Goal: Check status: Check status

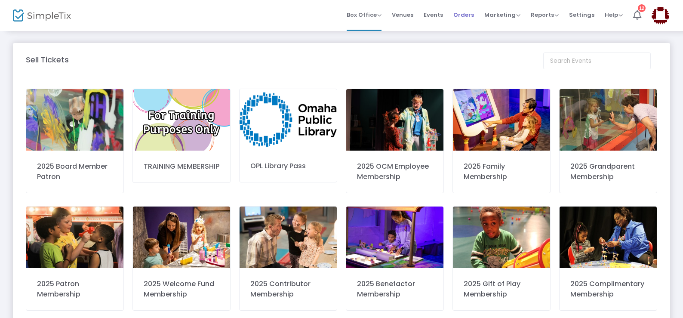
click at [471, 13] on span "Orders" at bounding box center [463, 15] width 21 height 22
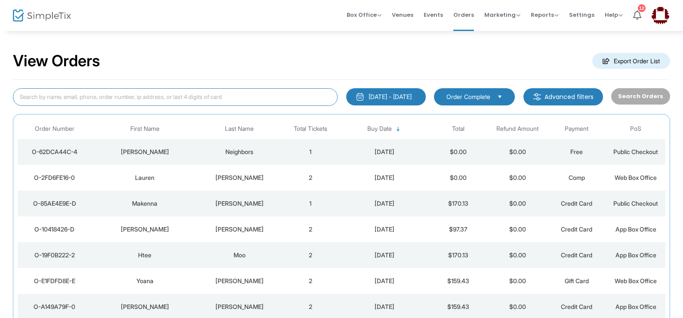
click at [73, 96] on input at bounding box center [175, 97] width 325 height 18
type input "E"
type input "[GEOGRAPHIC_DATA]"
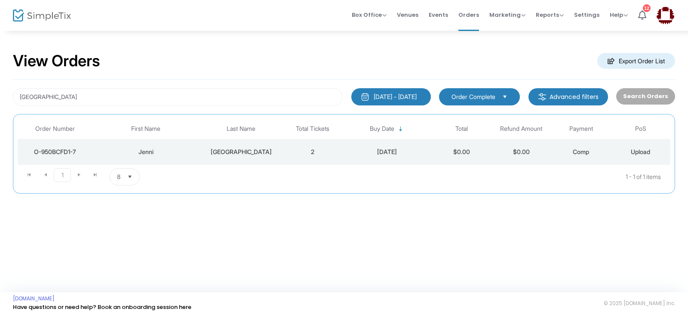
click at [159, 150] on div "Jenni" at bounding box center [145, 151] width 103 height 9
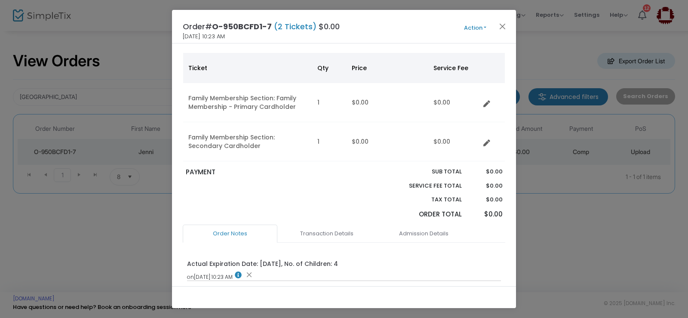
scroll to position [149, 0]
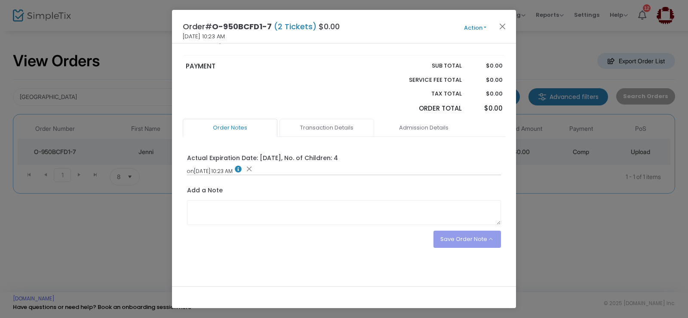
click at [306, 125] on link "Transaction Details" at bounding box center [326, 128] width 95 height 18
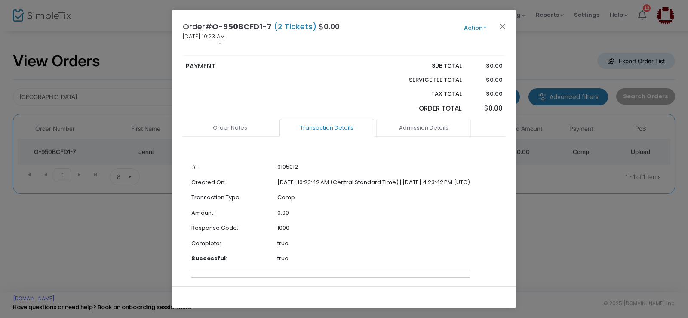
click at [405, 128] on link "Admission Details" at bounding box center [423, 128] width 95 height 18
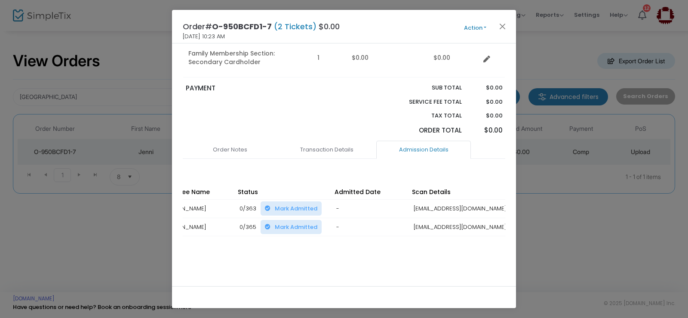
scroll to position [0, 175]
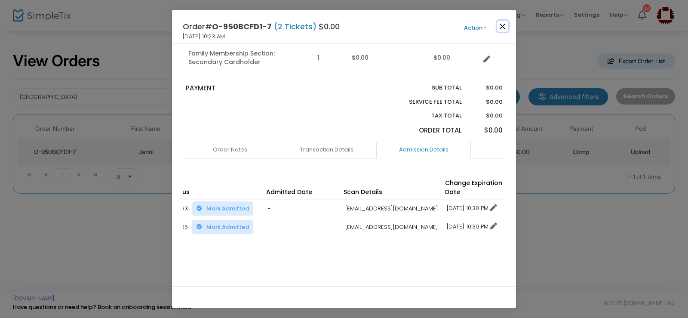
click at [500, 25] on button "Close" at bounding box center [502, 26] width 11 height 11
